Goal: Transaction & Acquisition: Purchase product/service

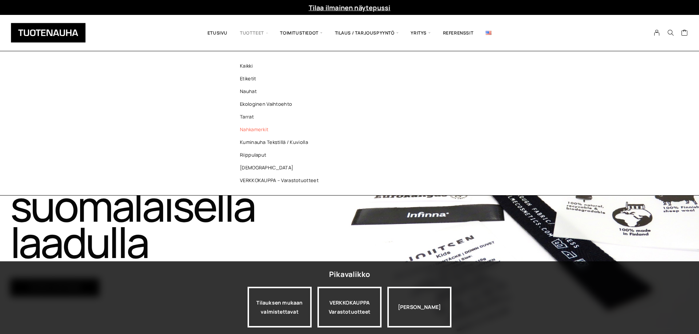
click at [253, 129] on link "Nahkamerkit" at bounding box center [281, 129] width 106 height 13
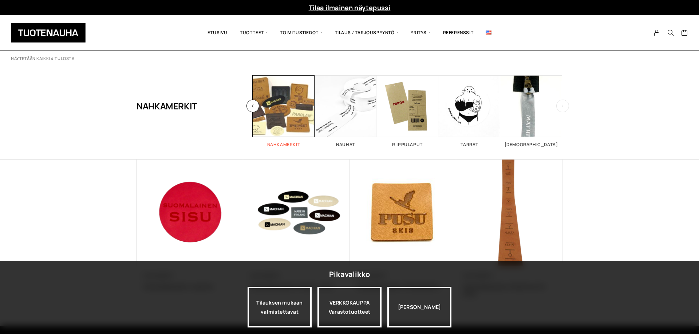
click at [288, 113] on span "Visit product category Nahkamerkit" at bounding box center [284, 106] width 62 height 62
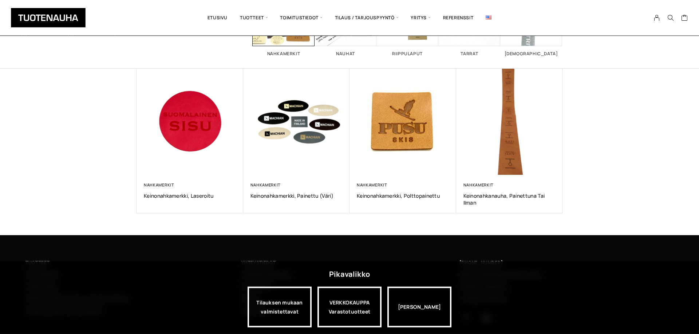
scroll to position [111, 0]
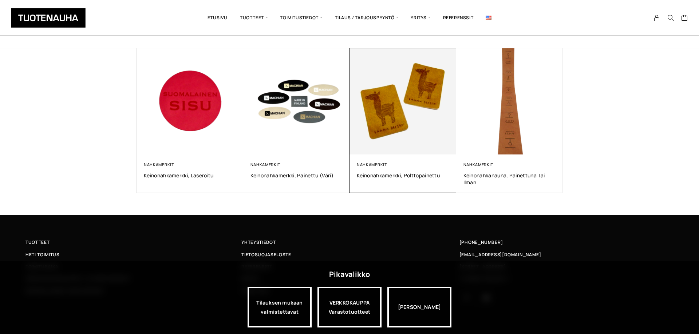
click at [402, 106] on img at bounding box center [403, 101] width 112 height 112
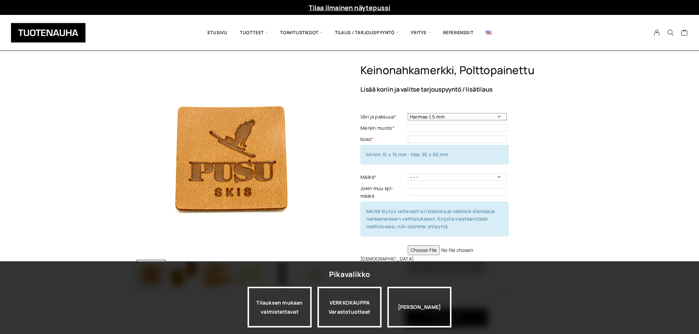
click at [408, 113] on select "Harmaa 1,5 mm Musta 0,6 mm Musta 1,5 mm Keskiruskea 1,5 mm Keskiruskea 0,6 mm V…" at bounding box center [457, 116] width 99 height 7
select select "Keskiruskea 0,6 mm"
click option "Keskiruskea 0,6 mm" at bounding box center [0, 0] width 0 height 0
click at [429, 131] on input "text" at bounding box center [457, 127] width 99 height 7
click at [437, 126] on input "text" at bounding box center [457, 127] width 99 height 7
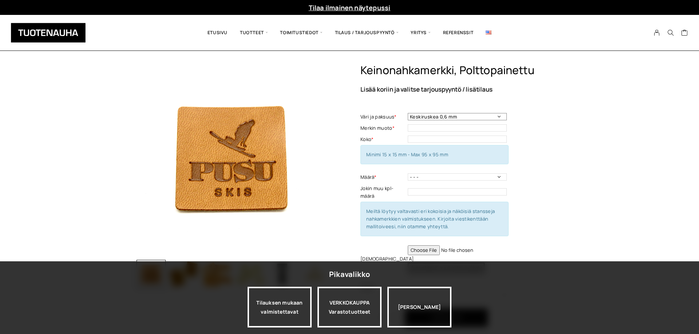
click at [408, 113] on select "Harmaa 1,5 mm Musta 0,6 mm Musta 1,5 mm Keskiruskea 1,5 mm Keskiruskea 0,6 mm V…" at bounding box center [457, 116] width 99 height 7
click option "Keskiruskea 0,6 mm" at bounding box center [0, 0] width 0 height 0
click at [438, 128] on input "text" at bounding box center [457, 127] width 99 height 7
click at [437, 140] on input "text" at bounding box center [457, 139] width 99 height 7
type input "28 mm x 60 mm"
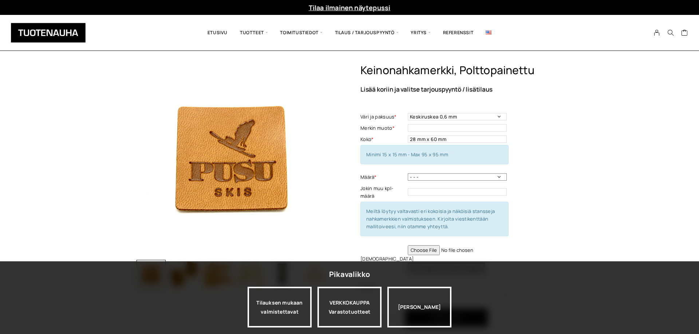
click at [408, 174] on select "- - - 50 kpl 100 kpl 200 kpl 300 kpl 400 kpl" at bounding box center [457, 177] width 99 height 7
click at [524, 198] on div "Keinonahkamerkki, polttopainettu Lisää koriin ja valitse tarjouspyyntö / lisäti…" at bounding box center [461, 207] width 202 height 286
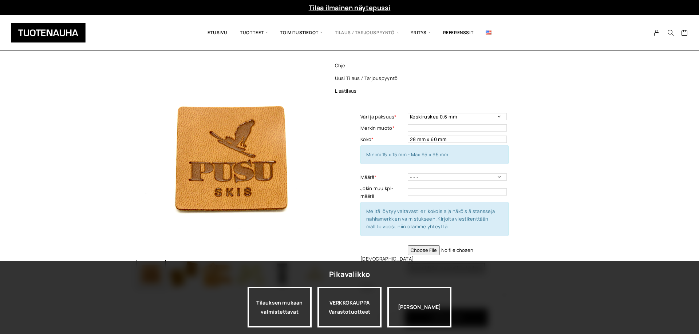
click at [355, 32] on span "Tilaus / Tarjouspyyntö" at bounding box center [367, 32] width 76 height 25
click at [369, 29] on span "Tilaus / Tarjouspyyntö" at bounding box center [367, 32] width 76 height 25
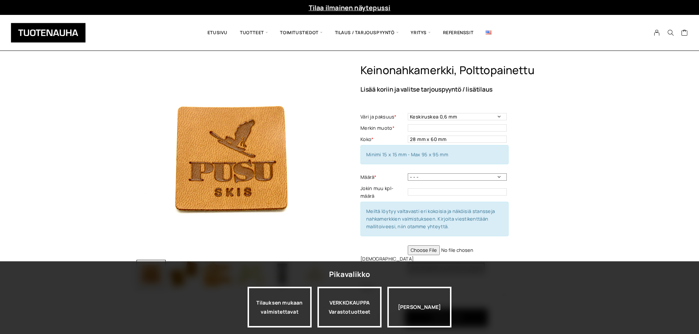
click at [408, 174] on select "- - - 50 kpl 100 kpl 200 kpl 300 kpl 400 kpl" at bounding box center [457, 177] width 99 height 7
select select "300 kpl"
click option "300 kpl" at bounding box center [0, 0] width 0 height 0
click at [513, 154] on div "Keinonahkamerkki, polttopainettu Lisää koriin ja valitse tarjouspyyntö / lisäti…" at bounding box center [461, 207] width 202 height 286
click at [417, 127] on input "text" at bounding box center [457, 127] width 99 height 7
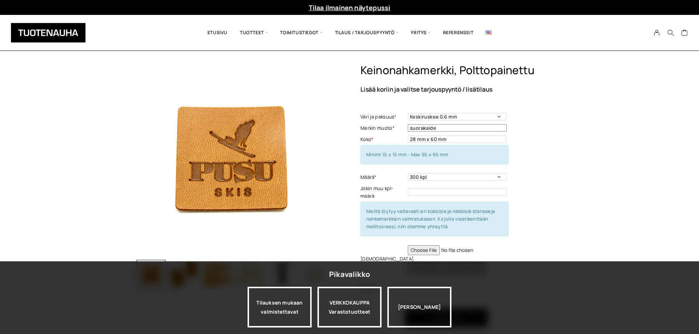
type input "suorakaide"
click at [527, 142] on div "Keinonahkamerkki, polttopainettu Lisää koriin ja valitse tarjouspyyntö / lisäti…" at bounding box center [461, 207] width 202 height 286
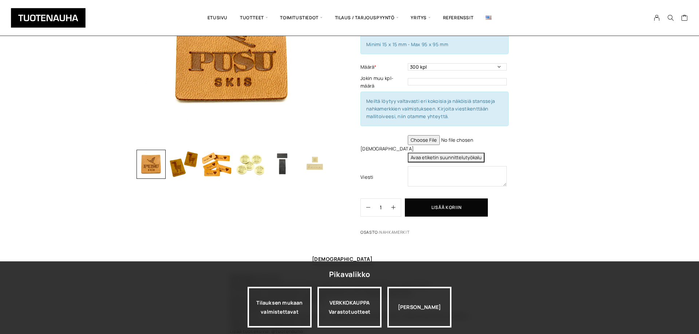
scroll to position [111, 0]
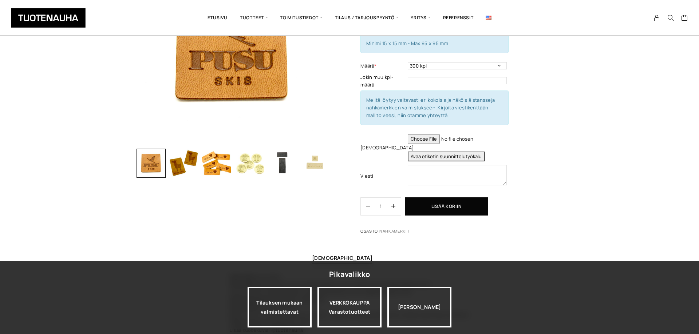
click at [431, 157] on button "Avaa etiketin suunnittelutyökalu" at bounding box center [446, 157] width 77 height 10
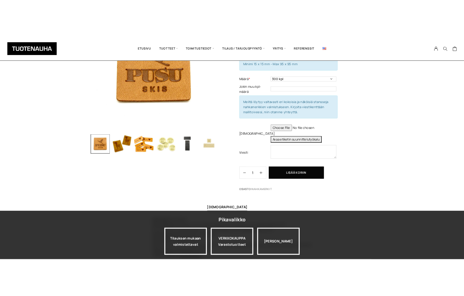
scroll to position [108, 0]
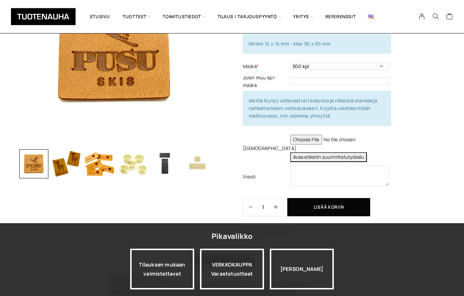
type textarea "Tuote: Keinonahkamerkki Materiaali: Keinonahan paksuus: 0,6 mm Koko: 28 x 60 mm…"
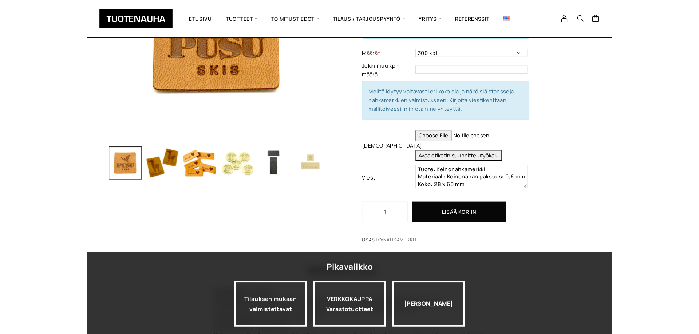
scroll to position [186, 0]
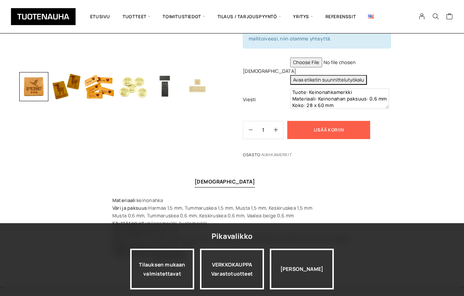
click at [343, 129] on button "Lisää koriin" at bounding box center [328, 130] width 83 height 18
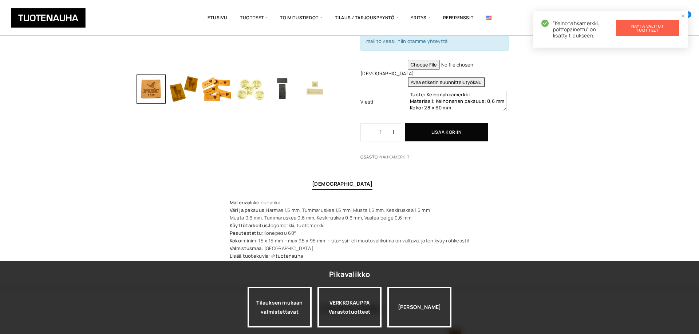
scroll to position [188, 0]
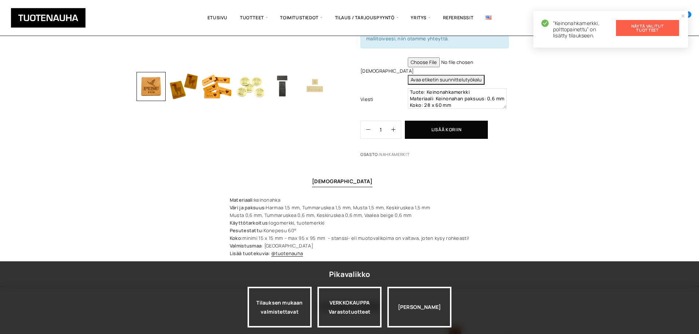
click at [643, 27] on link "Näytä valitut tuotteet" at bounding box center [647, 28] width 63 height 16
